Goal: Information Seeking & Learning: Learn about a topic

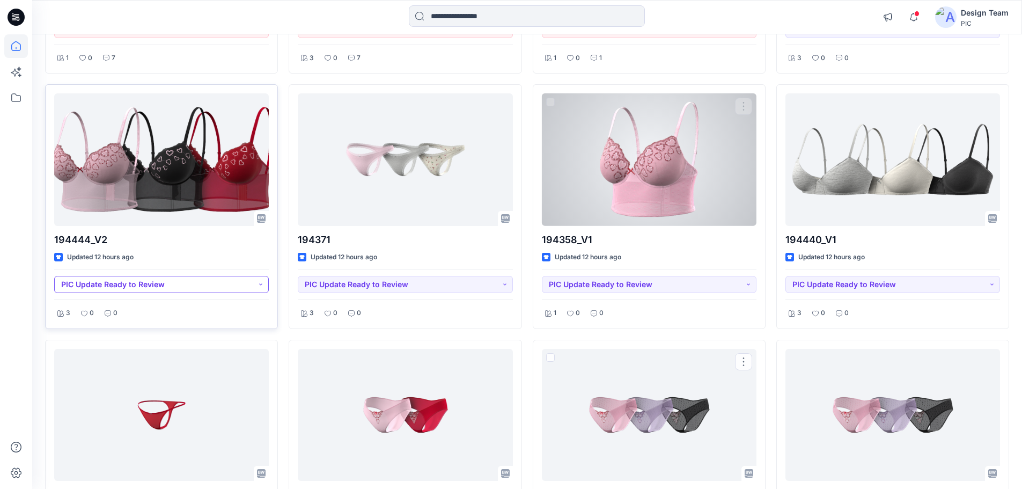
scroll to position [575, 0]
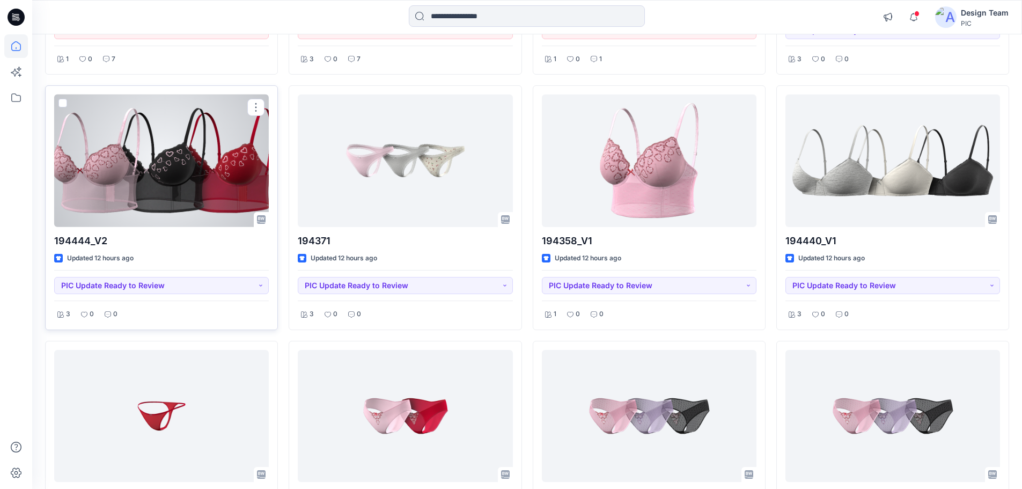
click at [173, 180] on div at bounding box center [161, 160] width 215 height 132
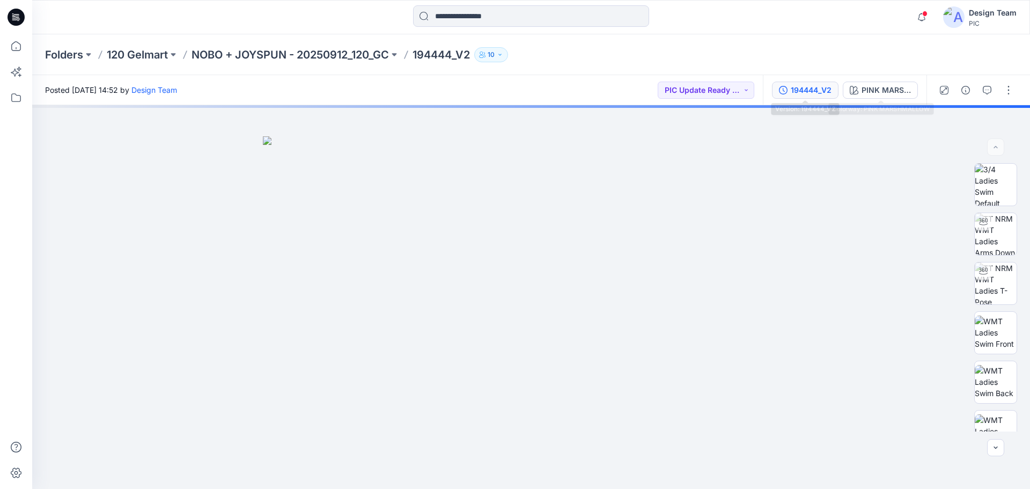
click at [803, 94] on div "194444_V2" at bounding box center [811, 90] width 41 height 12
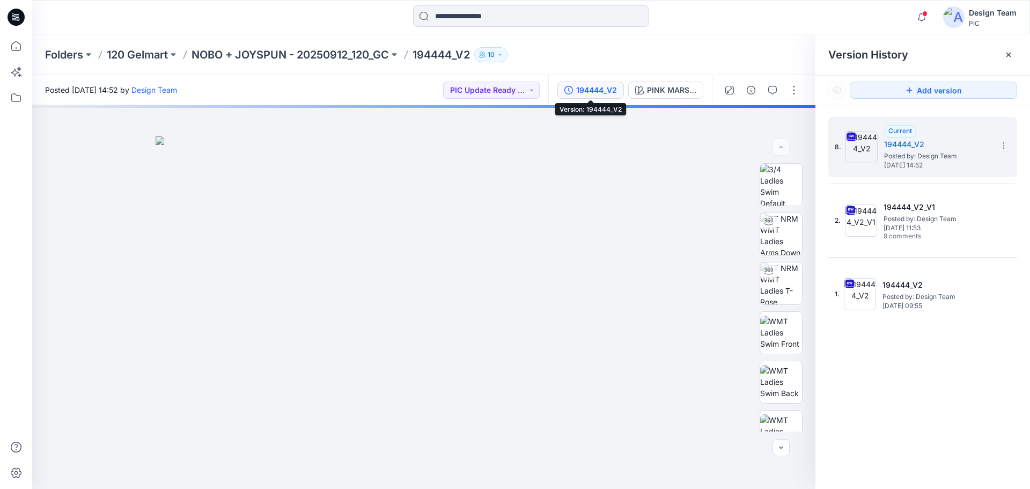
click at [592, 88] on div "194444_V2" at bounding box center [596, 90] width 41 height 12
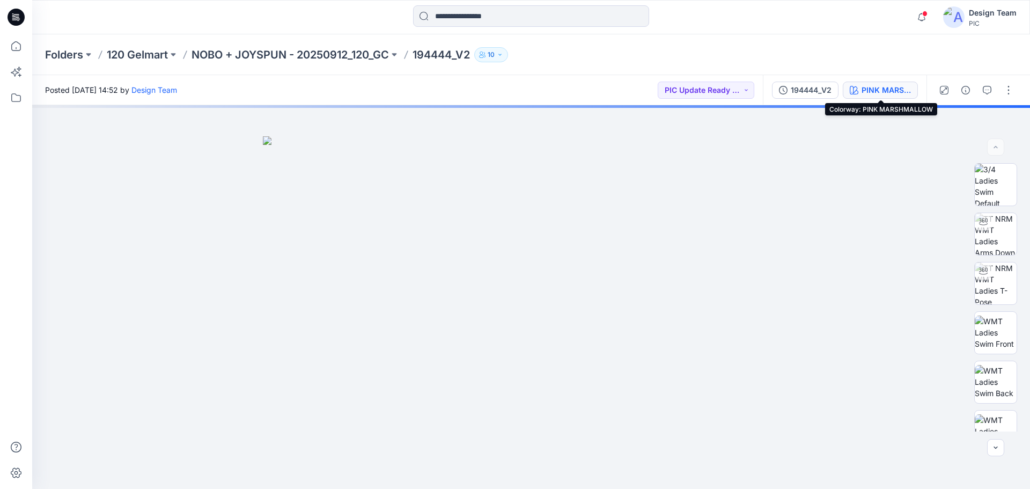
click at [872, 91] on div "PINK MARSHMALLOW" at bounding box center [885, 90] width 49 height 12
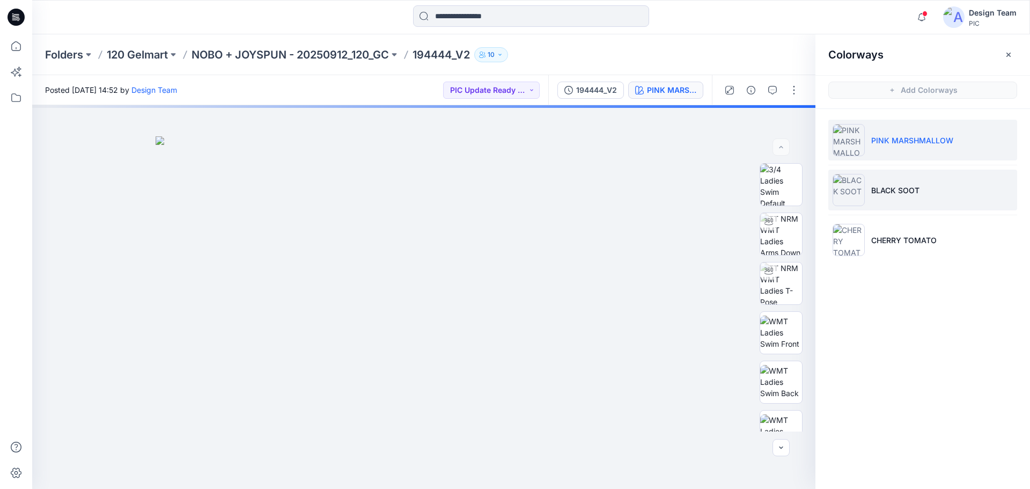
click at [871, 190] on p "BLACK SOOT" at bounding box center [895, 189] width 48 height 11
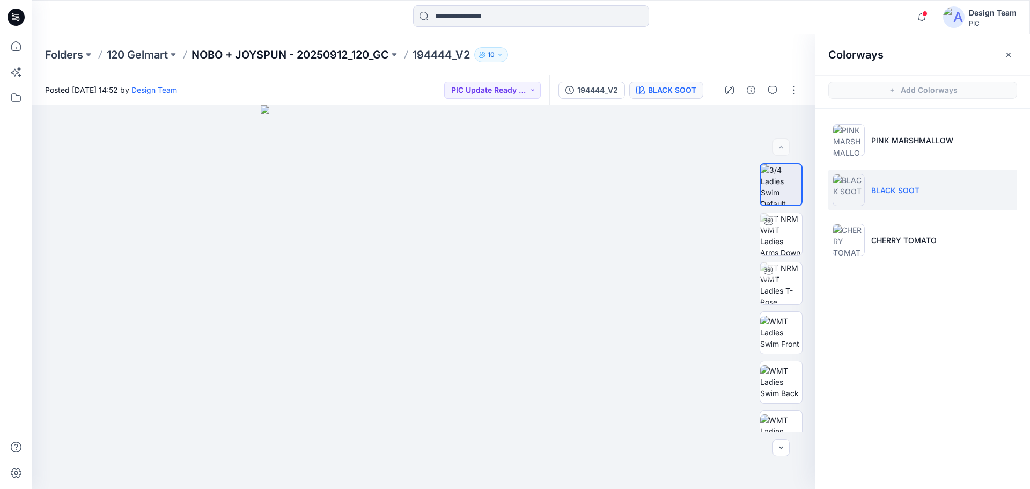
click at [317, 53] on p "NOBO + JOYSPUN - 20250912_120_GC" at bounding box center [289, 54] width 197 height 15
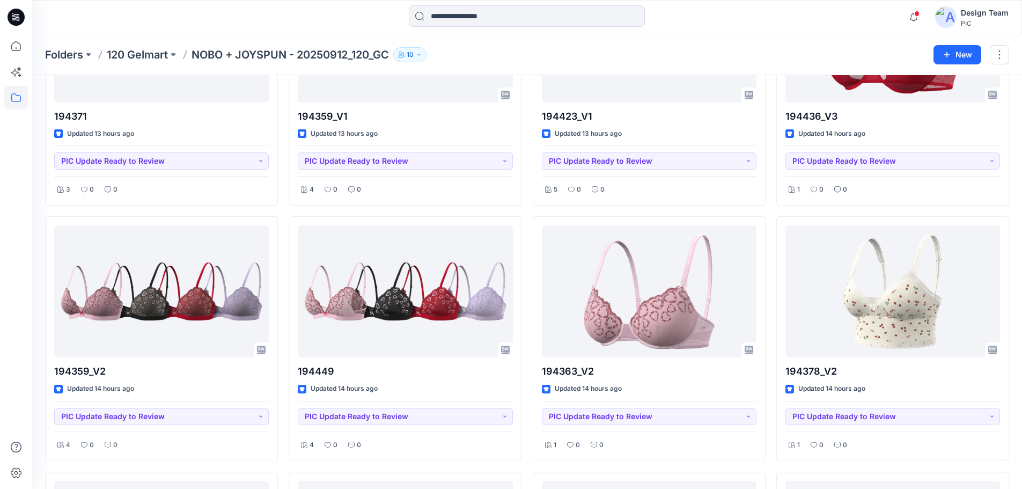
scroll to position [1234, 0]
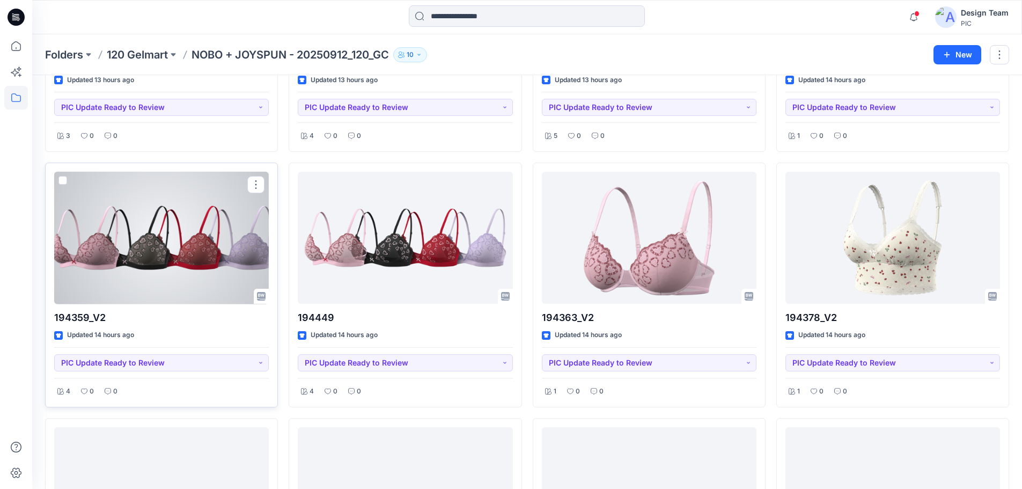
click at [154, 251] on div at bounding box center [161, 238] width 215 height 132
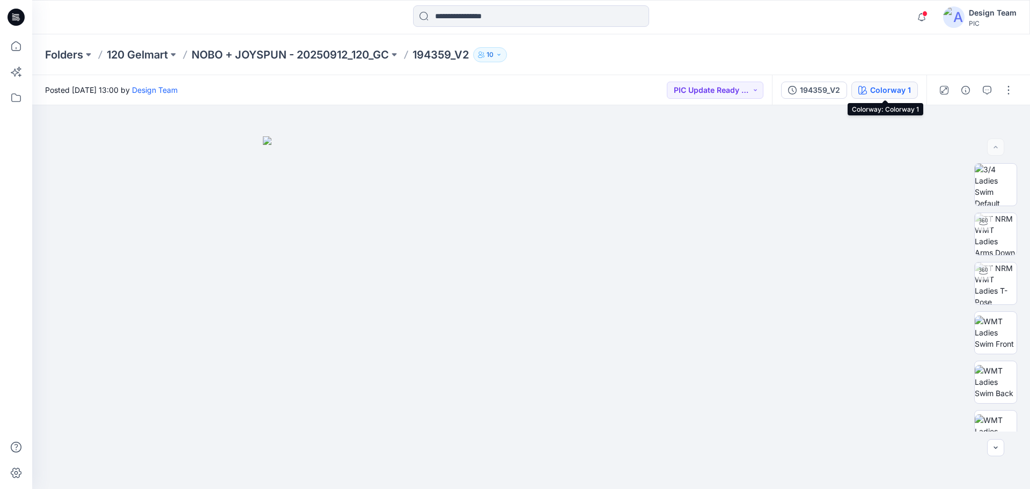
click at [891, 87] on div "Colorway 1" at bounding box center [890, 90] width 41 height 12
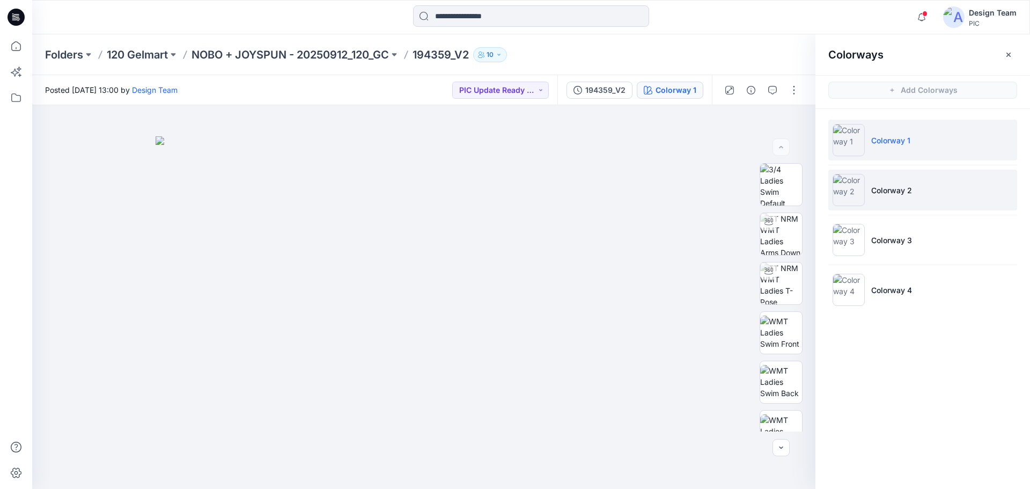
click at [896, 190] on p "Colorway 2" at bounding box center [891, 189] width 41 height 11
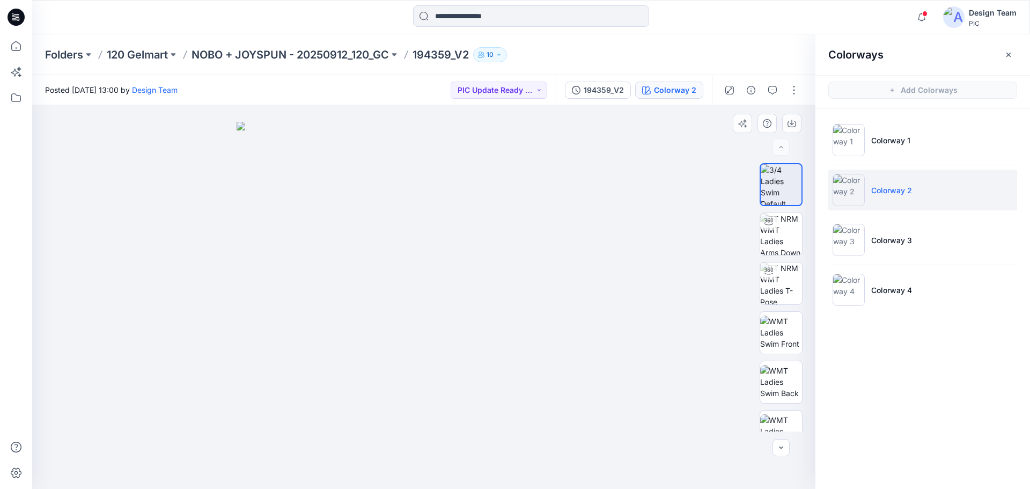
click at [474, 363] on img at bounding box center [424, 305] width 374 height 367
